Goal: Information Seeking & Learning: Learn about a topic

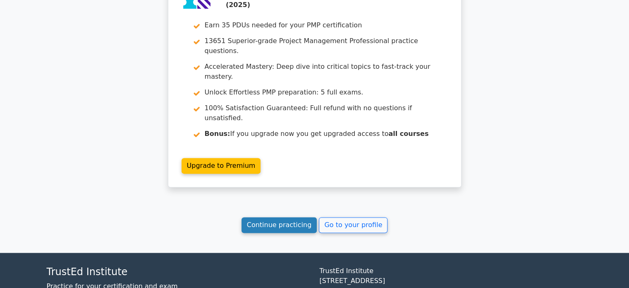
click at [293, 217] on link "Continue practicing" at bounding box center [280, 225] width 76 height 16
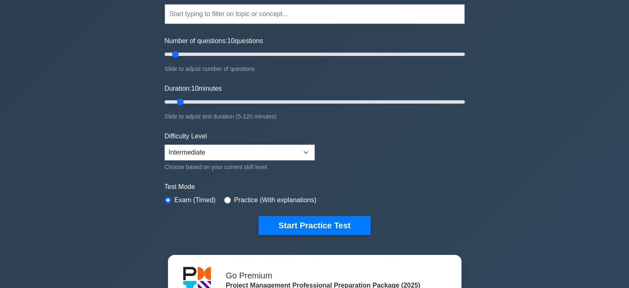
scroll to position [83, 0]
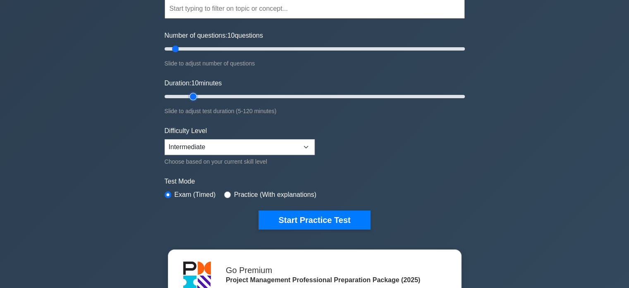
type input "15"
click at [192, 95] on input "Duration: 10 minutes" at bounding box center [315, 96] width 300 height 10
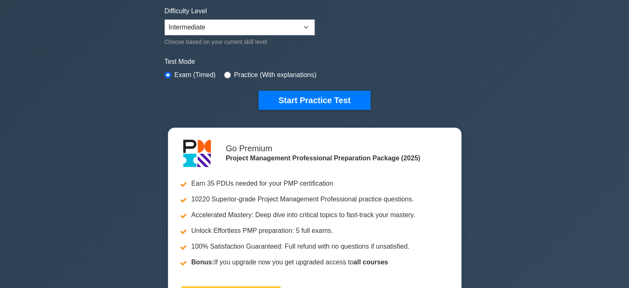
scroll to position [290, 0]
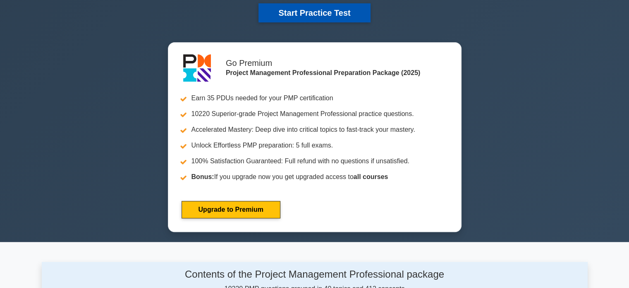
click at [308, 10] on button "Start Practice Test" at bounding box center [315, 12] width 112 height 19
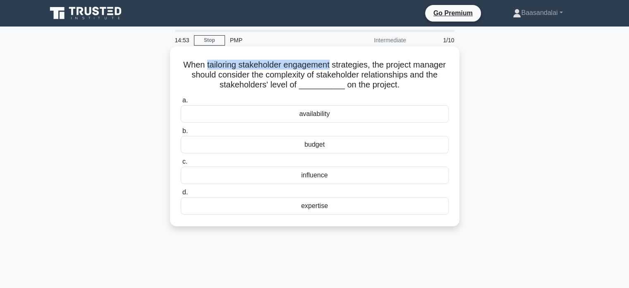
drag, startPoint x: 220, startPoint y: 65, endPoint x: 347, endPoint y: 69, distance: 127.1
click at [347, 69] on h5 "When tailoring stakeholder engagement strategies, the project manager should co…" at bounding box center [315, 75] width 270 height 31
copy h5 "tailoring stakeholder engagement"
click at [256, 76] on h5 "When tailoring stakeholder engagement strategies, the project manager should co…" at bounding box center [315, 75] width 270 height 31
click at [313, 177] on div "influence" at bounding box center [315, 174] width 268 height 17
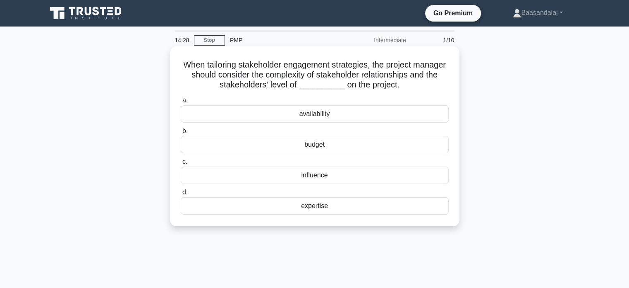
click at [181, 164] on input "c. influence" at bounding box center [181, 161] width 0 height 5
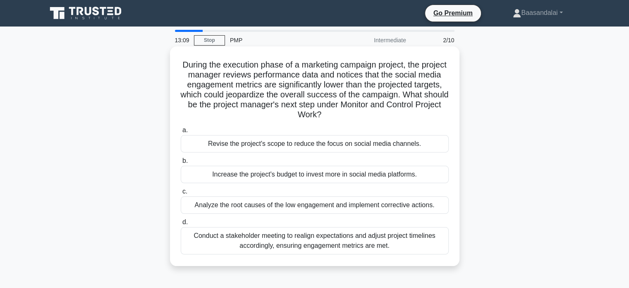
click at [380, 66] on h5 "During the execution phase of a marketing campaign project, the project manager…" at bounding box center [315, 90] width 270 height 60
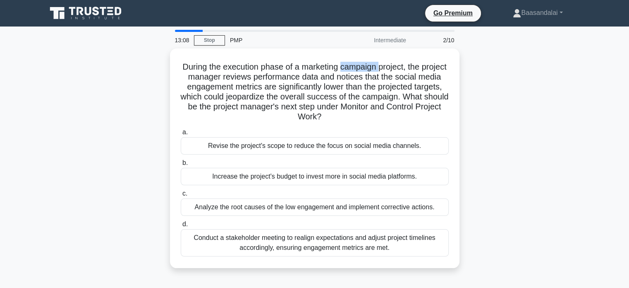
copy h5 "campaign"
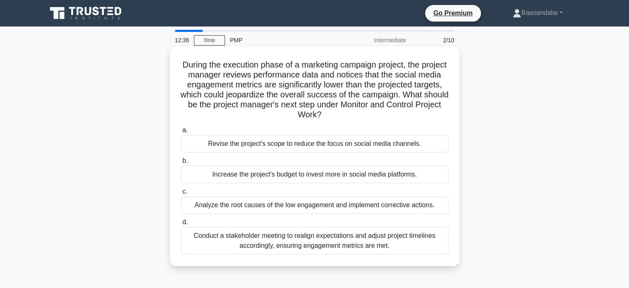
click at [329, 82] on h5 "During the execution phase of a marketing campaign project, the project manager…" at bounding box center [315, 90] width 270 height 60
copy h5 "significantly"
click at [283, 96] on h5 "During the execution phase of a marketing campaign project, the project manager…" at bounding box center [315, 90] width 270 height 60
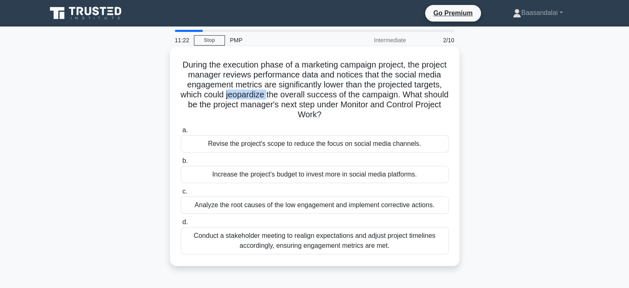
copy h5 "jeopardize"
drag, startPoint x: 353, startPoint y: 94, endPoint x: 348, endPoint y: 98, distance: 7.6
click at [353, 94] on h5 "During the execution phase of a marketing campaign project, the project manager…" at bounding box center [315, 90] width 270 height 60
click at [352, 205] on div "Analyze the root causes of the low engagement and implement corrective actions." at bounding box center [315, 204] width 268 height 17
click at [181, 194] on input "c. Analyze the root causes of the low engagement and implement corrective actio…" at bounding box center [181, 191] width 0 height 5
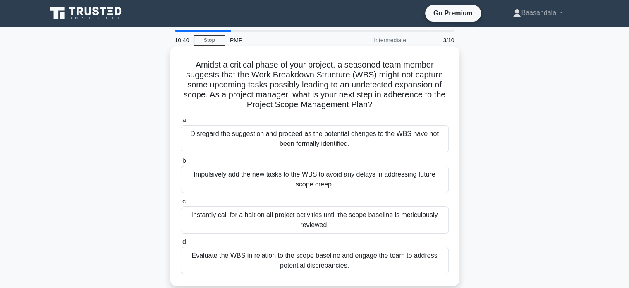
click at [200, 64] on h5 "Amidst a critical phase of your project, a seasoned team member suggests that t…" at bounding box center [315, 85] width 270 height 50
copy h5 "Amidst"
click at [254, 77] on h5 "Amidst a critical phase of your project, a seasoned team member suggests that t…" at bounding box center [315, 85] width 270 height 50
click at [314, 262] on div "Evaluate the WBS in relation to the scope baseline and engage the team to addre…" at bounding box center [315, 260] width 268 height 27
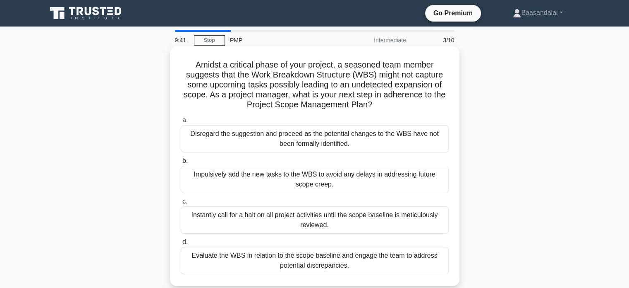
click at [181, 245] on input "d. Evaluate the WBS in relation to the scope baseline and engage the team to ad…" at bounding box center [181, 241] width 0 height 5
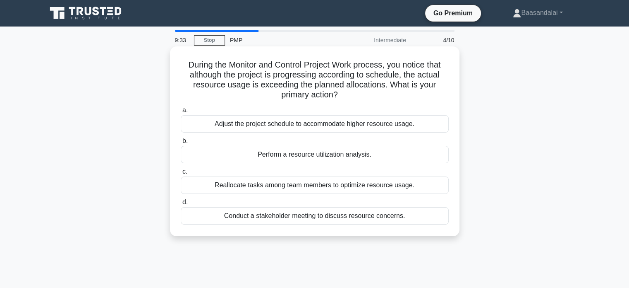
click at [202, 77] on h5 "During the Monitor and Control Project Work process, you notice that although t…" at bounding box center [315, 80] width 270 height 41
copy h5 "although"
click at [291, 74] on h5 "During the Monitor and Control Project Work process, you notice that although t…" at bounding box center [315, 80] width 270 height 41
click at [306, 155] on div "Perform a resource utilization analysis." at bounding box center [315, 154] width 268 height 17
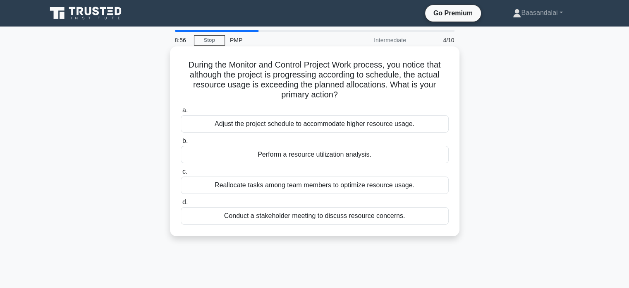
click at [181, 144] on input "b. Perform a resource utilization analysis." at bounding box center [181, 140] width 0 height 5
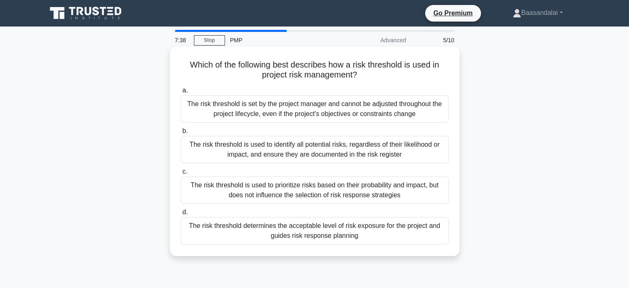
click at [374, 107] on div "The risk threshold is set by the project manager and cannot be adjusted through…" at bounding box center [315, 108] width 268 height 27
click at [181, 93] on input "a. The risk threshold is set by the project manager and cannot be adjusted thro…" at bounding box center [181, 90] width 0 height 5
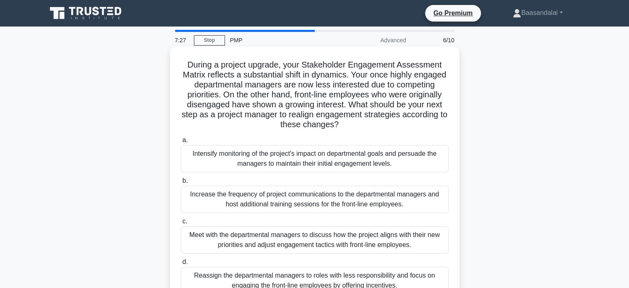
click at [270, 75] on h5 "During a project upgrade, your Stakeholder Engagement Assessment Matrix reflect…" at bounding box center [315, 95] width 270 height 70
copy h5 "substantial"
click at [289, 77] on h5 "During a project upgrade, your Stakeholder Engagement Assessment Matrix reflect…" at bounding box center [315, 95] width 270 height 70
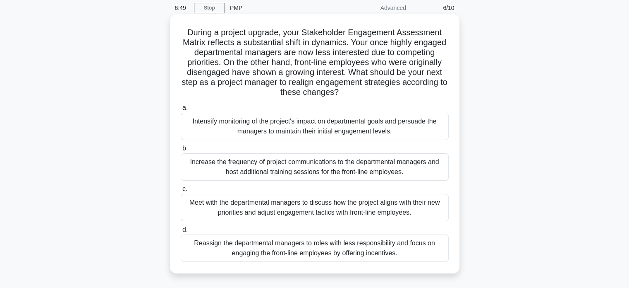
scroll to position [41, 0]
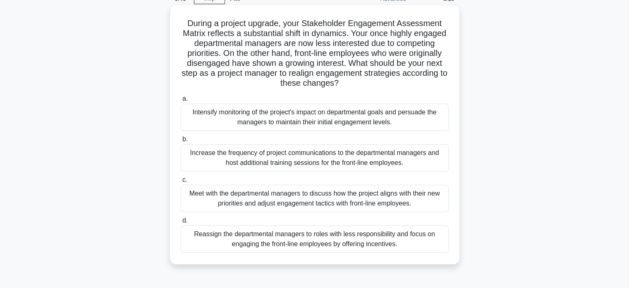
drag, startPoint x: 390, startPoint y: 86, endPoint x: 180, endPoint y: 21, distance: 219.6
click at [180, 21] on h5 "During a project upgrade, your Stakeholder Engagement Assessment Matrix reflect…" at bounding box center [315, 53] width 270 height 70
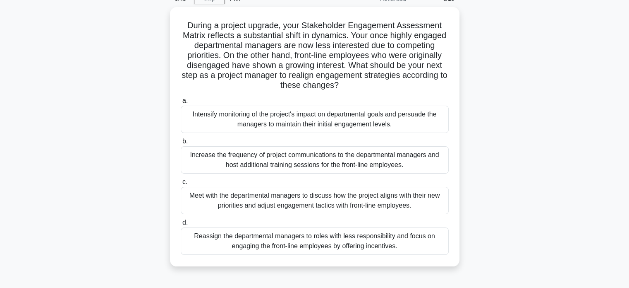
copy h5 "During a project upgrade, your Stakeholder Engagement Assessment Matrix reflect…"
click at [520, 134] on div "During a project upgrade, your Stakeholder Engagement Assessment Matrix reflect…" at bounding box center [315, 141] width 546 height 269
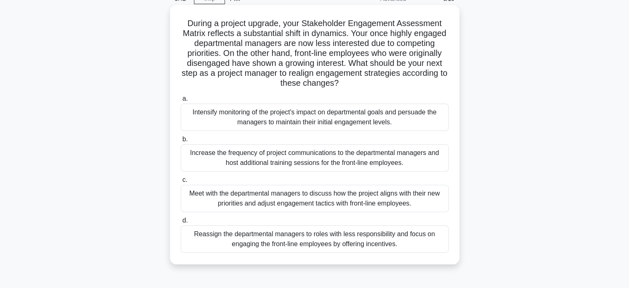
click at [373, 119] on div "Intensify monitoring of the project's impact on departmental goals and persuade…" at bounding box center [315, 116] width 268 height 27
click at [181, 101] on input "a. Intensify monitoring of the project's impact on departmental goals and persu…" at bounding box center [181, 98] width 0 height 5
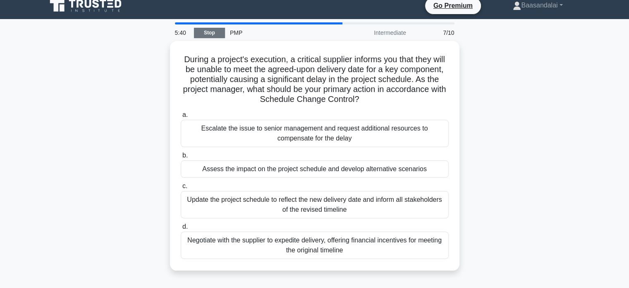
scroll to position [0, 0]
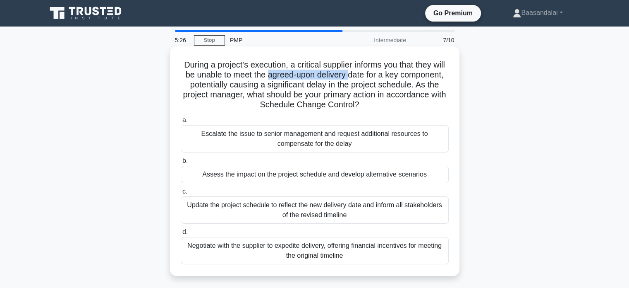
drag, startPoint x: 298, startPoint y: 74, endPoint x: 379, endPoint y: 76, distance: 81.1
click at [379, 76] on h5 "During a project's execution, a critical supplier informs you that they will be…" at bounding box center [315, 85] width 270 height 50
copy h5 "agreed-upon delivery"
click at [291, 87] on h5 "During a project's execution, a critical supplier informs you that they will be…" at bounding box center [315, 85] width 270 height 50
click at [382, 177] on div "Assess the impact on the project schedule and develop alternative scenarios" at bounding box center [315, 174] width 268 height 17
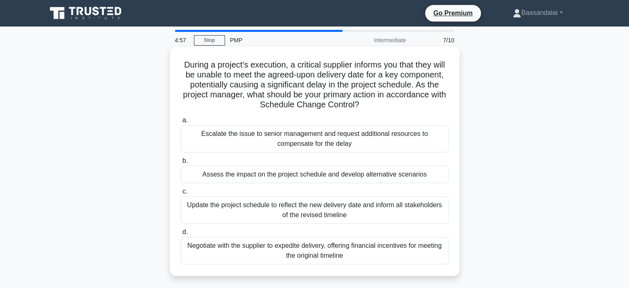
click at [181, 163] on input "b. Assess the impact on the project schedule and develop alternative scenarios" at bounding box center [181, 160] width 0 height 5
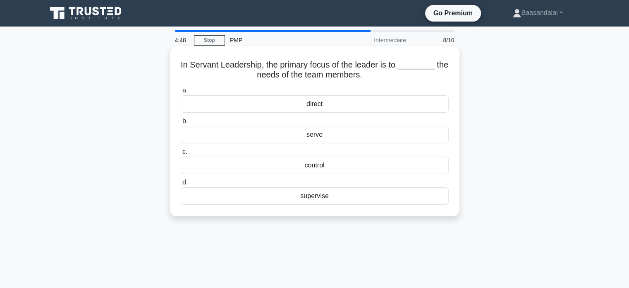
click at [329, 135] on div "serve" at bounding box center [315, 134] width 268 height 17
click at [181, 124] on input "b. serve" at bounding box center [181, 120] width 0 height 5
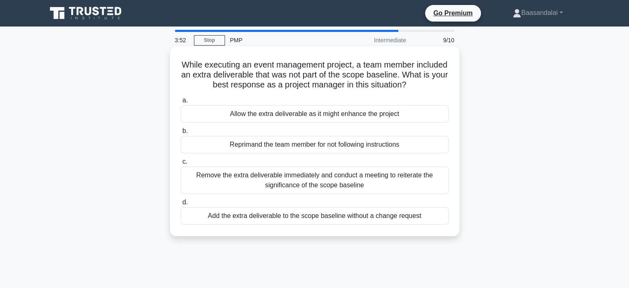
click at [348, 178] on div "Remove the extra deliverable immediately and conduct a meeting to reiterate the…" at bounding box center [315, 179] width 268 height 27
click at [181, 164] on input "c. Remove the extra deliverable immediately and conduct a meeting to reiterate …" at bounding box center [181, 161] width 0 height 5
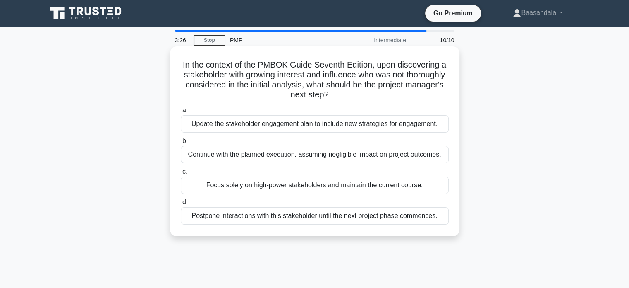
click at [380, 126] on div "Update the stakeholder engagement plan to include new strategies for engagement." at bounding box center [315, 123] width 268 height 17
click at [181, 113] on input "a. Update the stakeholder engagement plan to include new strategies for engagem…" at bounding box center [181, 110] width 0 height 5
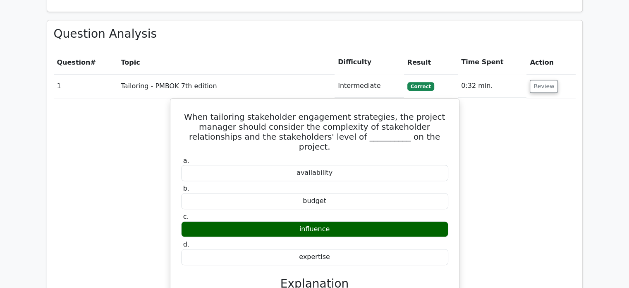
scroll to position [621, 0]
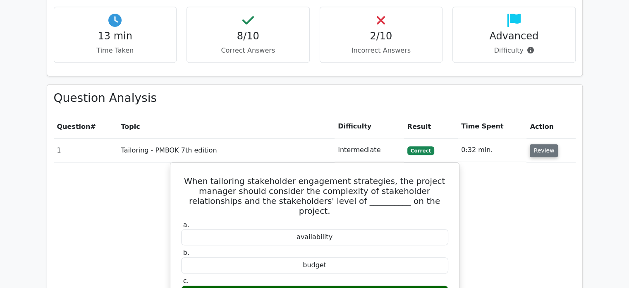
click at [549, 144] on button "Review" at bounding box center [544, 150] width 28 height 13
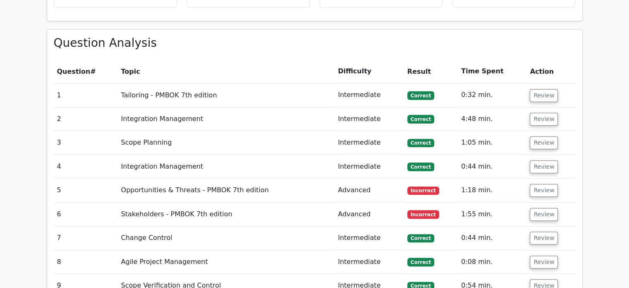
scroll to position [786, 0]
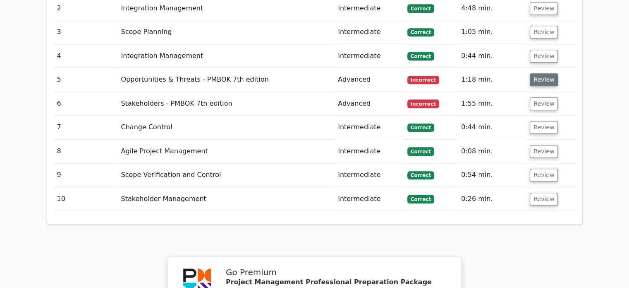
click at [541, 73] on button "Review" at bounding box center [544, 79] width 28 height 13
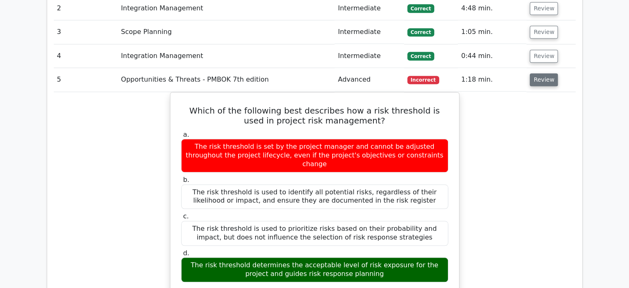
click at [545, 73] on button "Review" at bounding box center [544, 79] width 28 height 13
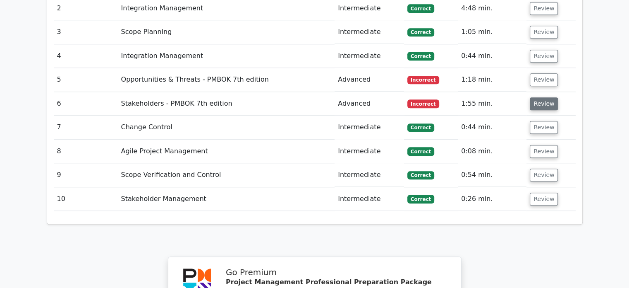
click at [545, 97] on button "Review" at bounding box center [544, 103] width 28 height 13
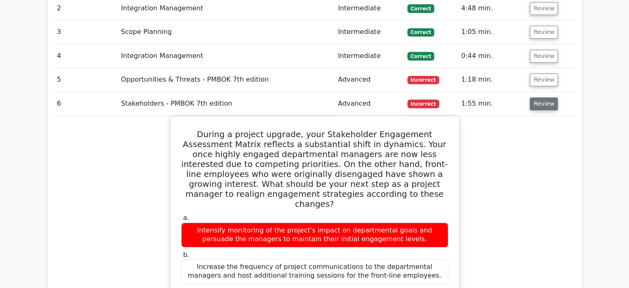
click at [539, 97] on button "Review" at bounding box center [544, 103] width 28 height 13
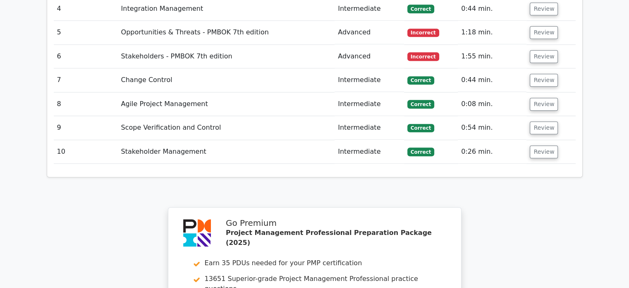
scroll to position [952, 0]
